Goal: Information Seeking & Learning: Learn about a topic

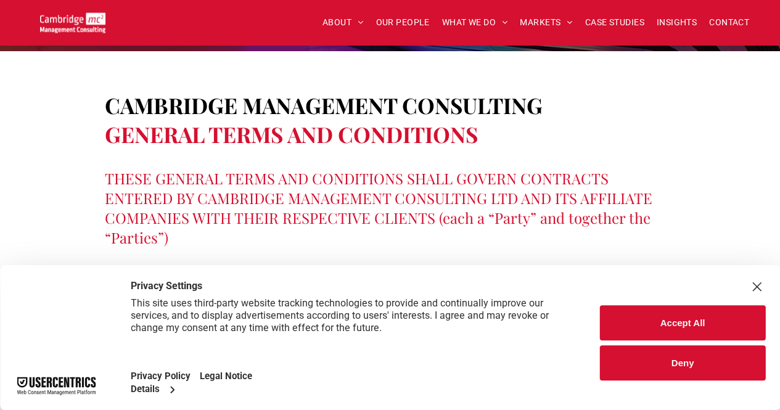
scroll to position [185, 0]
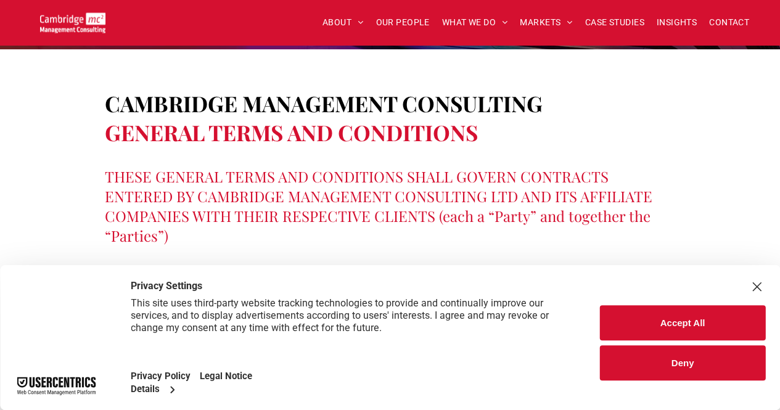
click at [717, 329] on button "Accept All" at bounding box center [682, 322] width 165 height 35
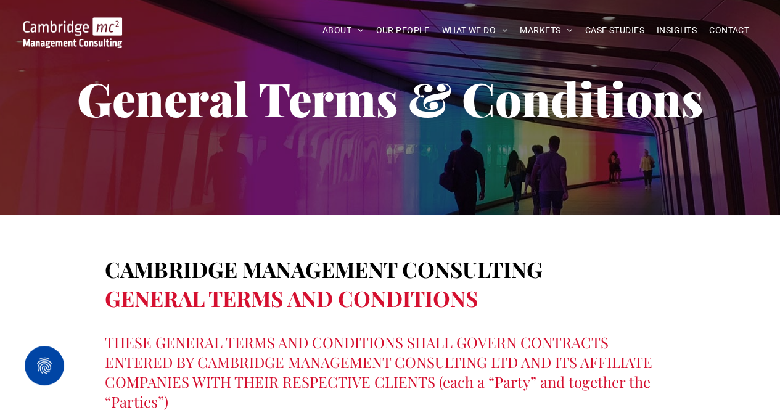
scroll to position [0, 0]
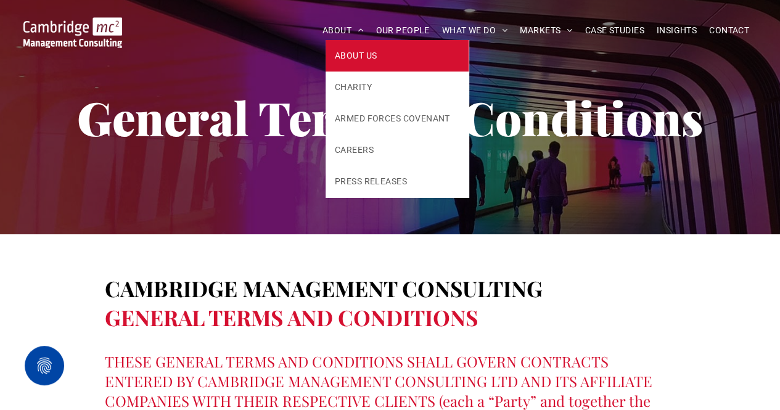
click at [360, 54] on span "ABOUT US" at bounding box center [356, 55] width 42 height 13
